Goal: Check status

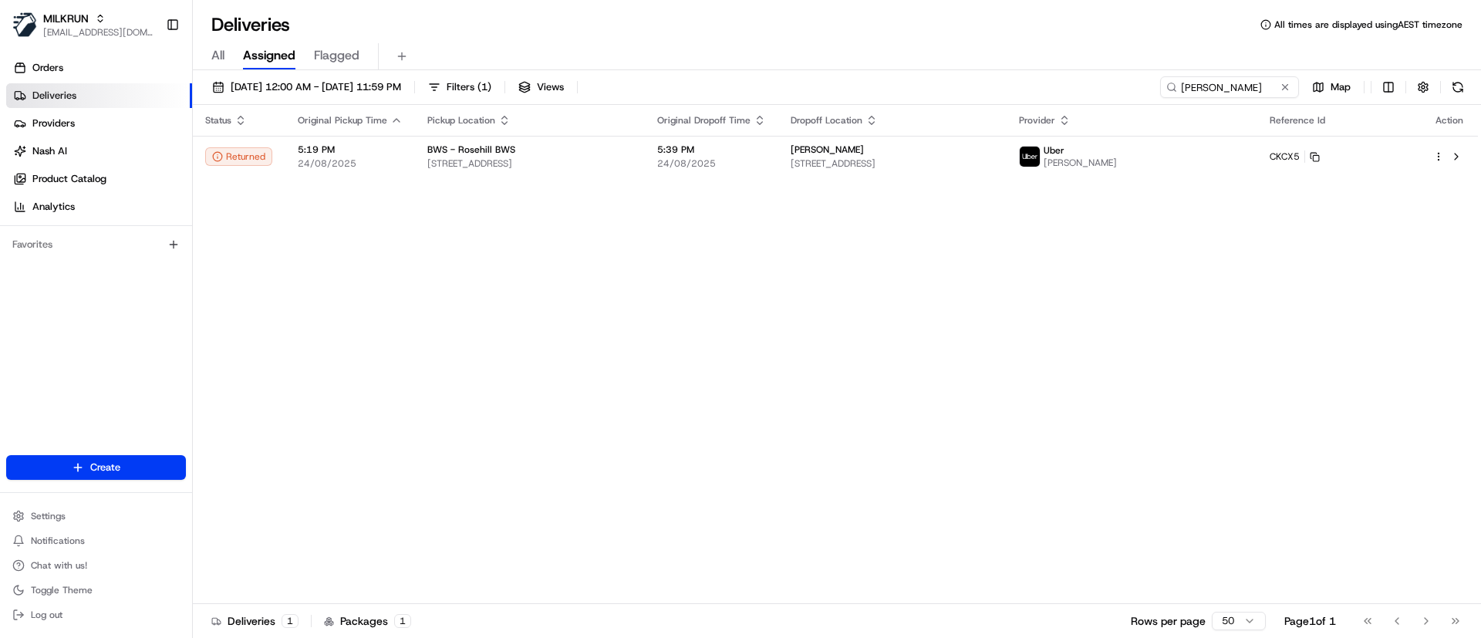
drag, startPoint x: 1235, startPoint y: 72, endPoint x: 997, endPoint y: 79, distance: 238.6
click at [995, 82] on div "[DATE] 12:00 AM - [DATE] 11:59 PM Filters ( 1 ) Views [PERSON_NAME] Map Status …" at bounding box center [837, 355] width 1289 height 571
click at [1249, 79] on input "[PERSON_NAME]" at bounding box center [1206, 87] width 185 height 22
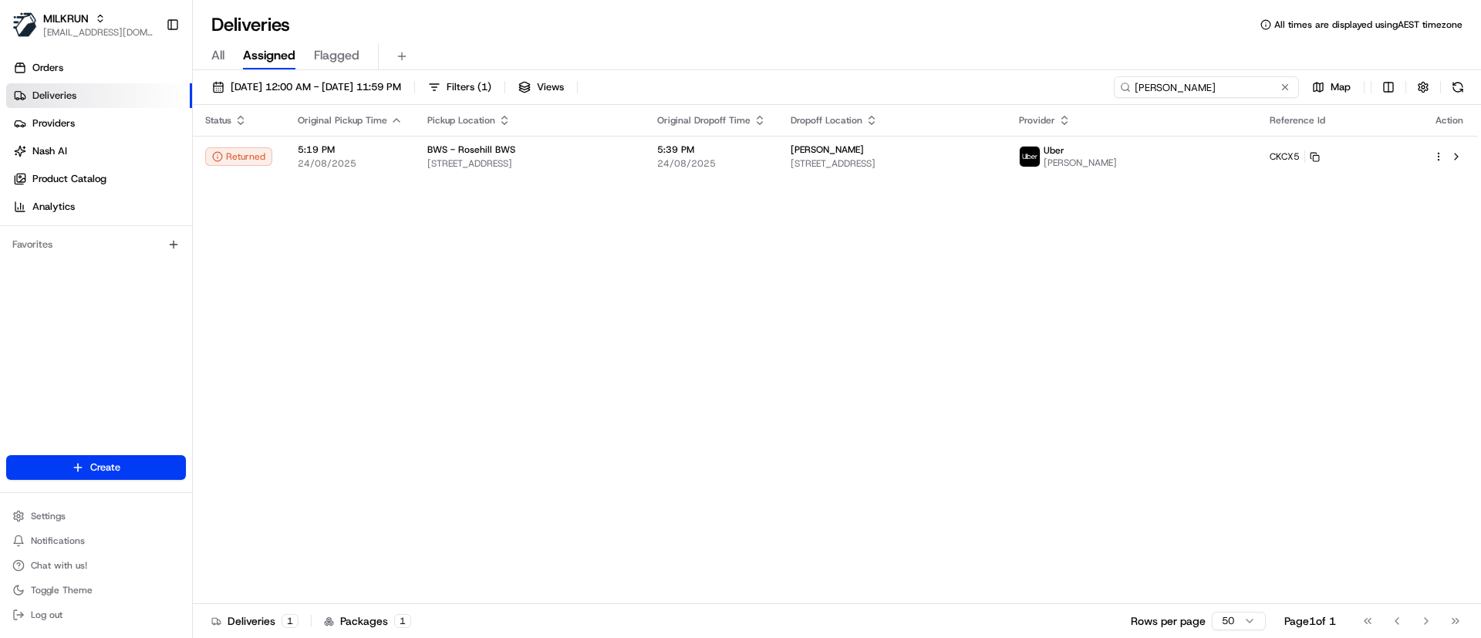
paste input "e9795fde-82b2-4290-90a2-acd83705ece9"
type input "e9795fde-82b2-4290-90a2-acd83705ece9"
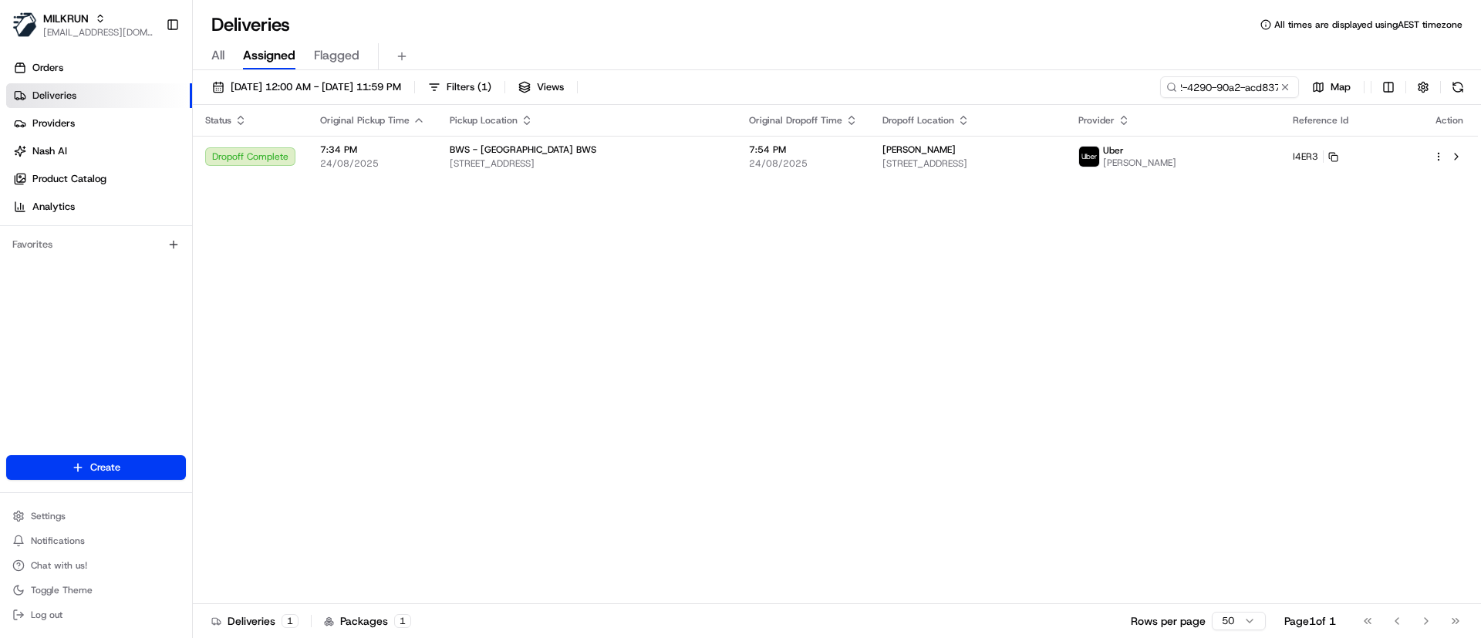
click at [1134, 315] on div "Status Original Pickup Time Pickup Location Original Dropoff Time Dropoff Locat…" at bounding box center [835, 354] width 1285 height 499
